Goal: Check status: Check status

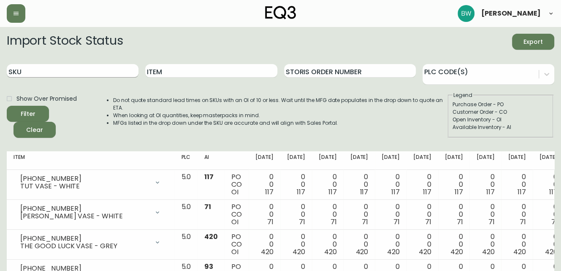
click at [76, 71] on input "SKU" at bounding box center [73, 70] width 132 height 13
type input "[PHONE_NUMBER]"
click at [7, 106] on button "Filter" at bounding box center [28, 114] width 42 height 16
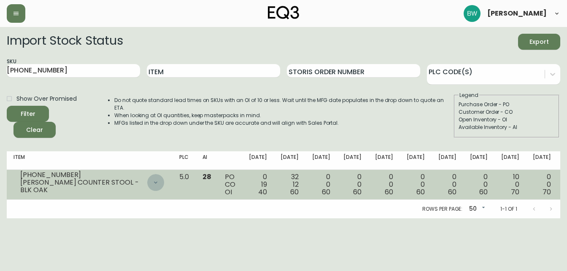
click at [152, 181] on icon at bounding box center [155, 182] width 7 height 7
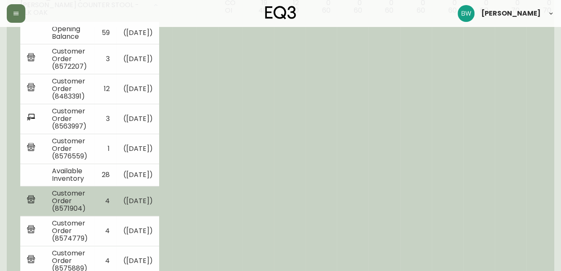
scroll to position [169, 0]
